Goal: Task Accomplishment & Management: Use online tool/utility

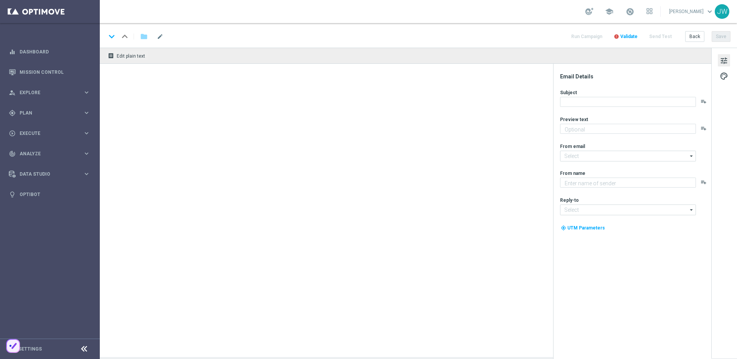
type textarea "We miss you 🥹"
type textarea "Lottoland"
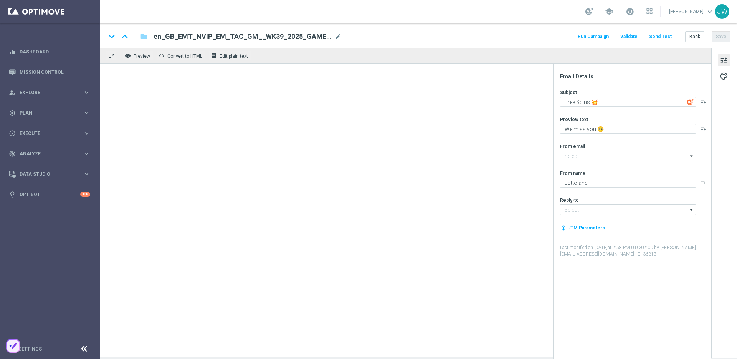
type input "[EMAIL_ADDRESS][DOMAIN_NAME]"
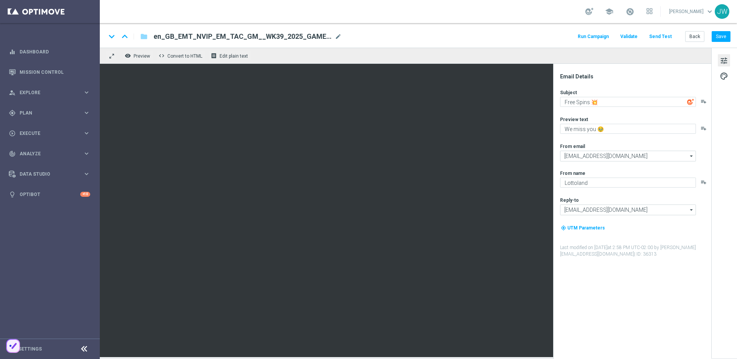
click at [663, 37] on button "Send Test" at bounding box center [660, 36] width 25 height 10
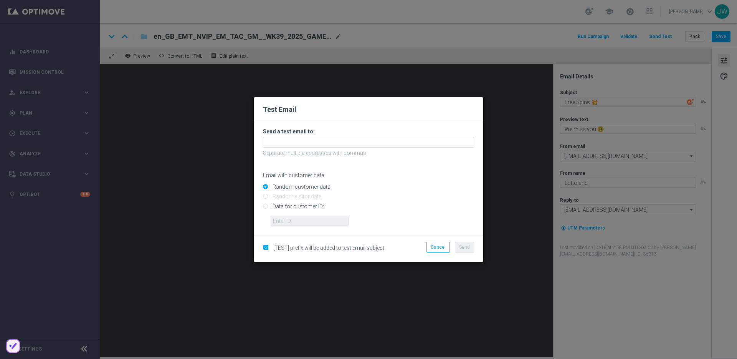
click at [308, 130] on h3 "Send a test email to:" at bounding box center [368, 131] width 211 height 7
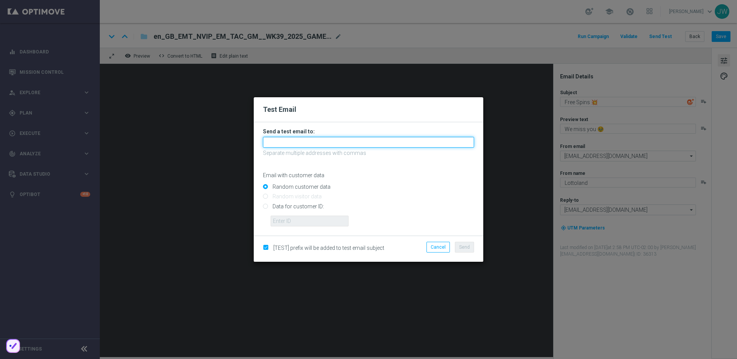
click at [308, 144] on input "text" at bounding box center [368, 142] width 211 height 11
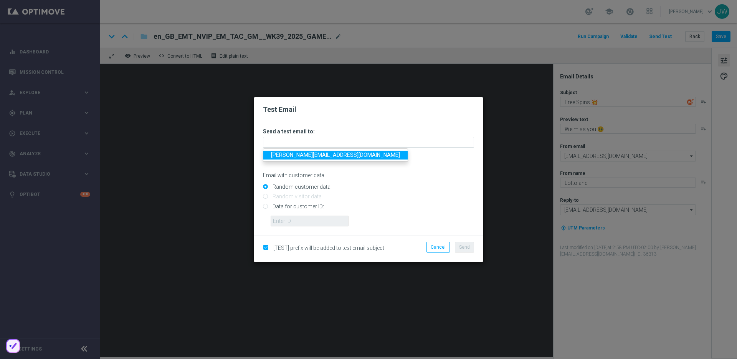
click at [316, 154] on span "[PERSON_NAME][EMAIL_ADDRESS][DOMAIN_NAME]" at bounding box center [335, 155] width 129 height 6
type input "[PERSON_NAME][EMAIL_ADDRESS][DOMAIN_NAME]"
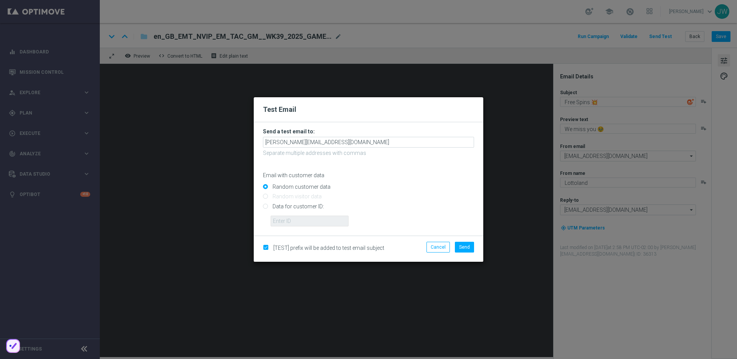
click at [305, 206] on input "Data for customer ID:" at bounding box center [368, 209] width 211 height 11
radio input "true"
click at [307, 213] on input "Data for customer ID:" at bounding box center [368, 209] width 211 height 11
click at [311, 219] on input "text" at bounding box center [310, 220] width 78 height 11
paste input "223890070"
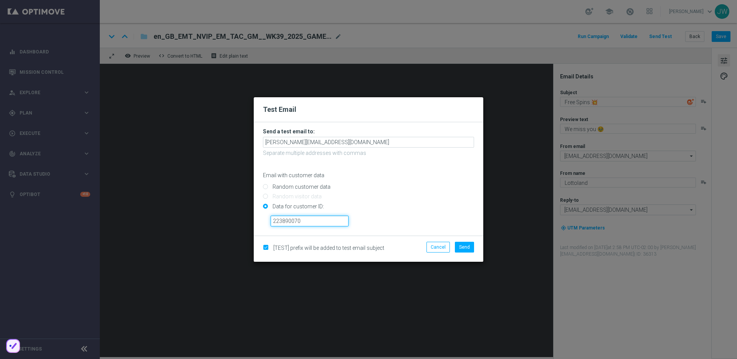
type input "223890070"
drag, startPoint x: 394, startPoint y: 214, endPoint x: 441, endPoint y: 238, distance: 52.4
click at [394, 214] on input "Data for customer ID:" at bounding box center [368, 209] width 211 height 11
click at [454, 242] on li "Send" at bounding box center [464, 246] width 23 height 11
click at [461, 244] on span "Send" at bounding box center [464, 246] width 11 height 5
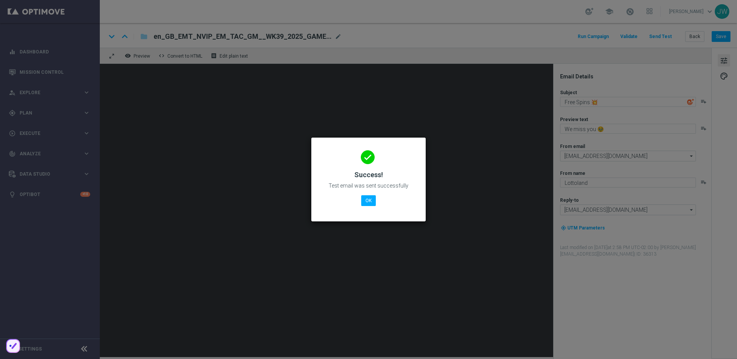
drag, startPoint x: 486, startPoint y: 81, endPoint x: 486, endPoint y: 86, distance: 5.4
click at [486, 86] on modal-container "done Success! Test email was sent successfully OK" at bounding box center [368, 179] width 737 height 359
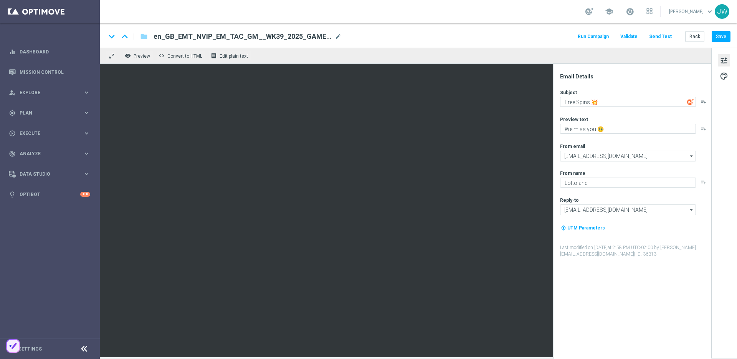
click at [418, 29] on div "keyboard_arrow_down keyboard_arrow_up folder en_GB_EMT_NVIP_EM_TAC_GM__WK39_202…" at bounding box center [418, 35] width 637 height 25
click at [430, 35] on div "keyboard_arrow_down keyboard_arrow_up folder en_GB_EMT_NVIP_EM_TAC_GM__WK39_202…" at bounding box center [418, 36] width 625 height 10
